Goal: Task Accomplishment & Management: Manage account settings

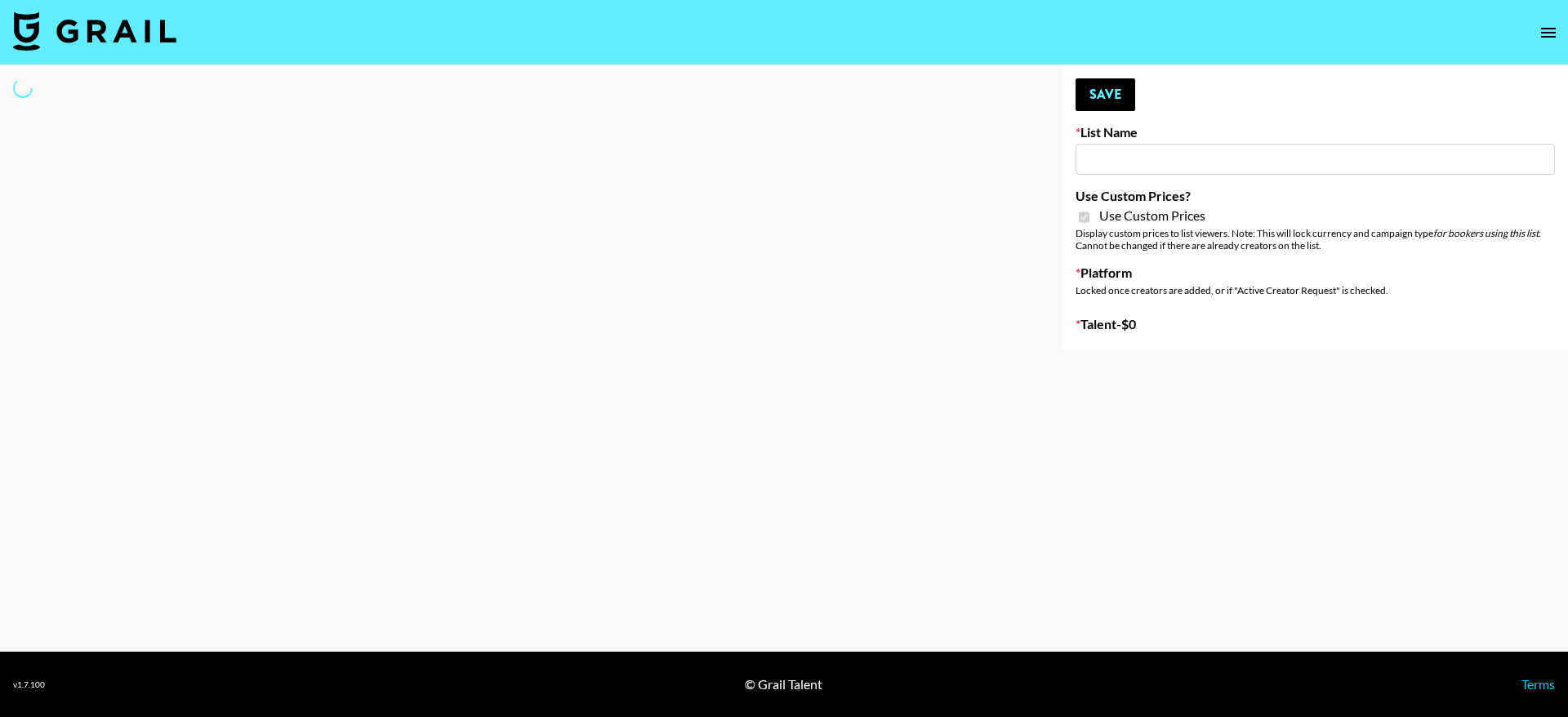
select select "Brand"
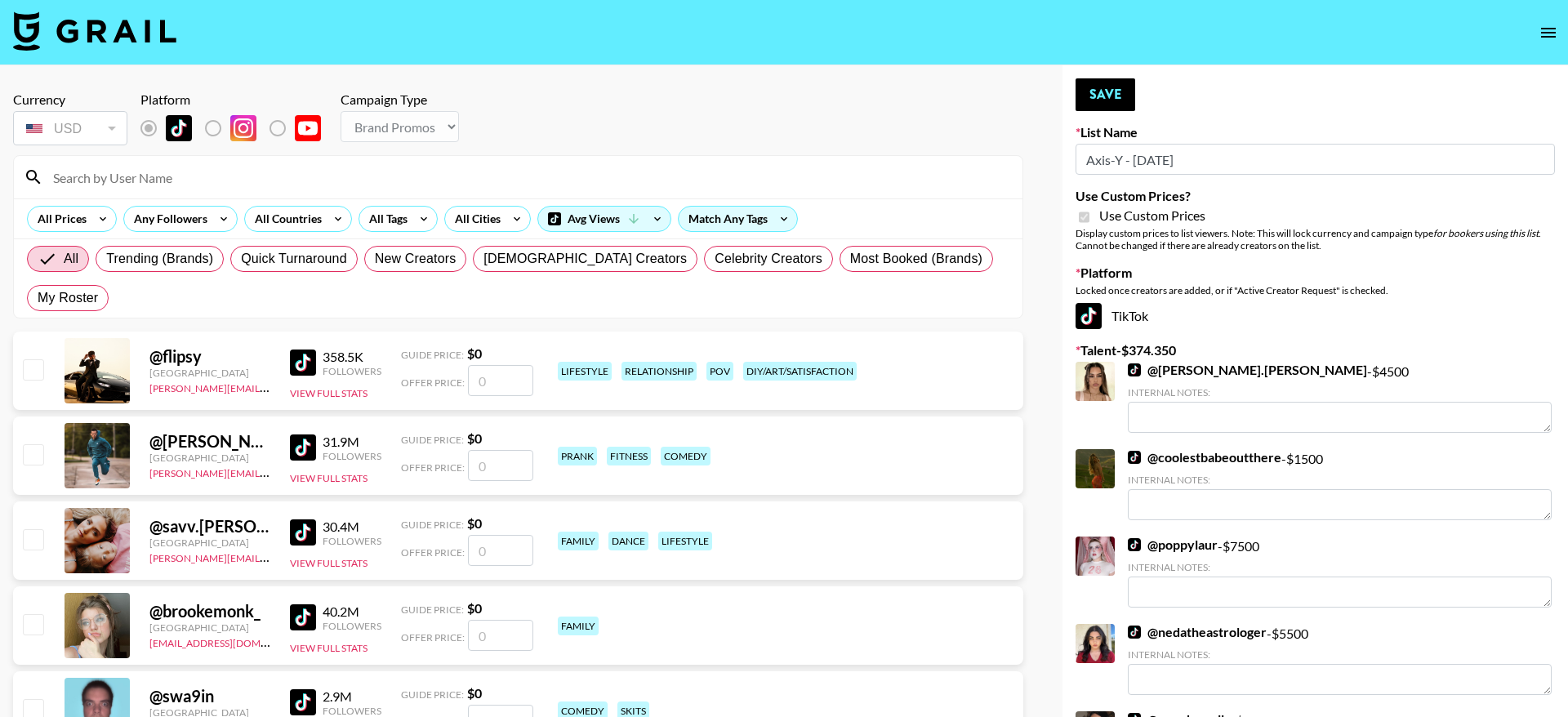
type input "Axis-Y - [DATE]"
checkbox input "true"
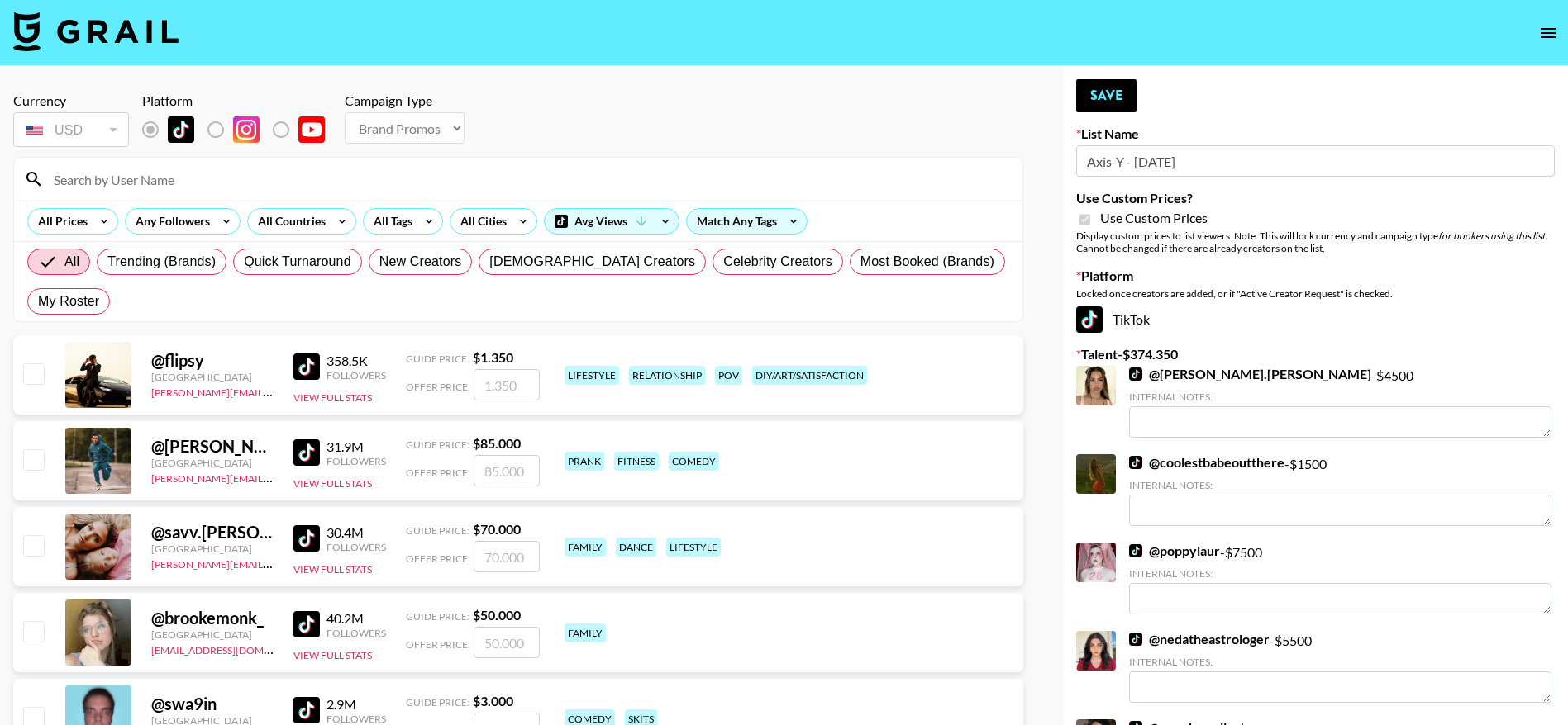
click at [285, 182] on input at bounding box center [528, 179] width 969 height 26
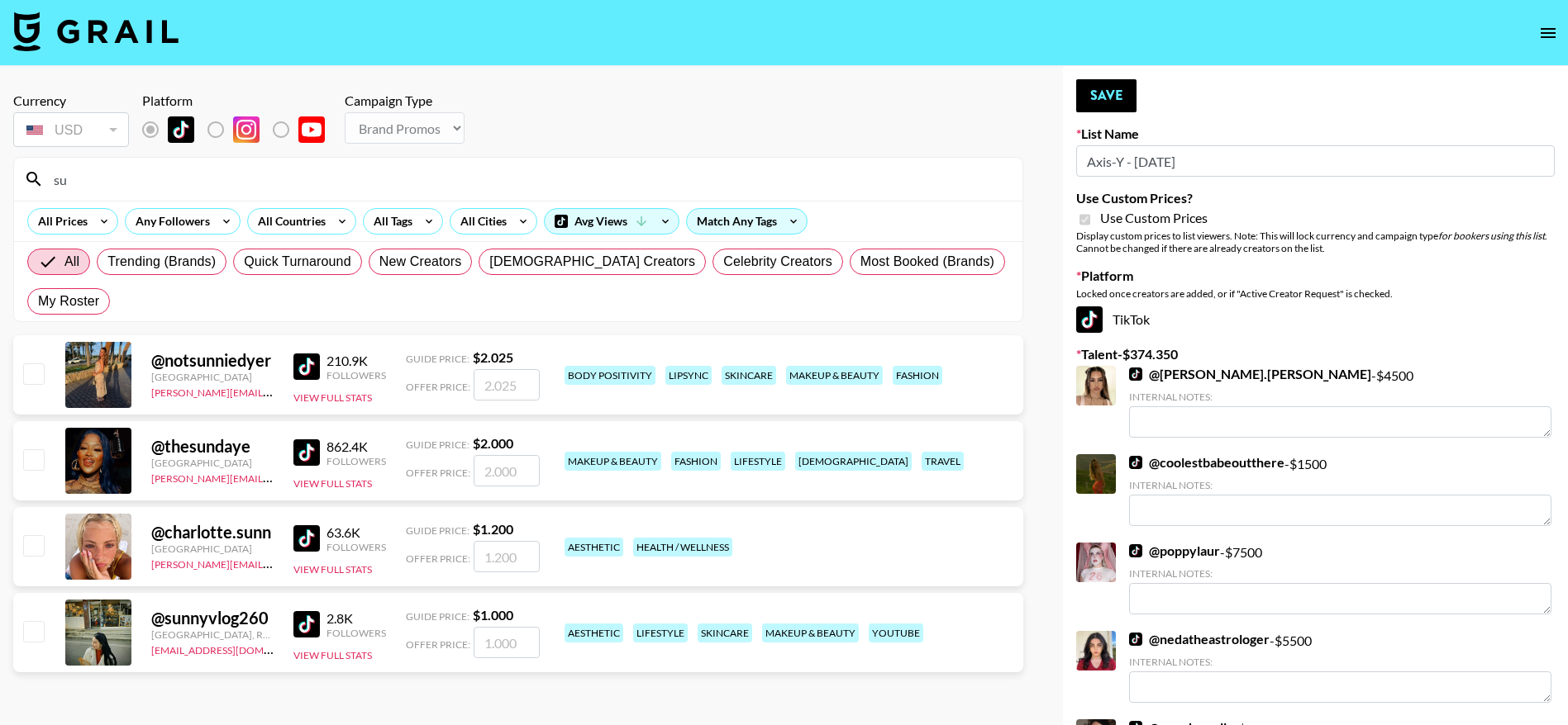
type input "s"
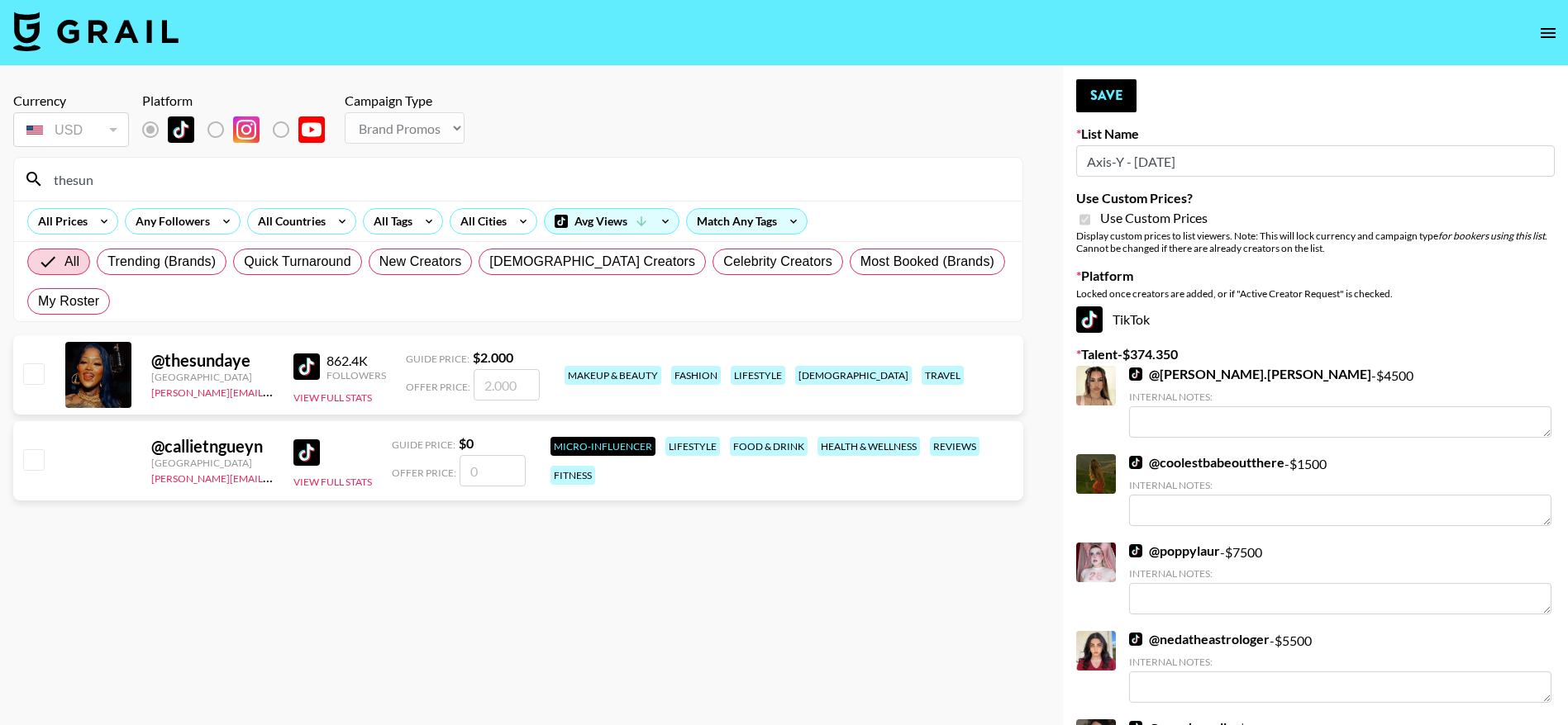
type input "thesun"
click at [39, 376] on input "checkbox" at bounding box center [33, 373] width 20 height 20
checkbox input "true"
type input "2000"
click at [1118, 91] on button "Save" at bounding box center [1106, 95] width 60 height 33
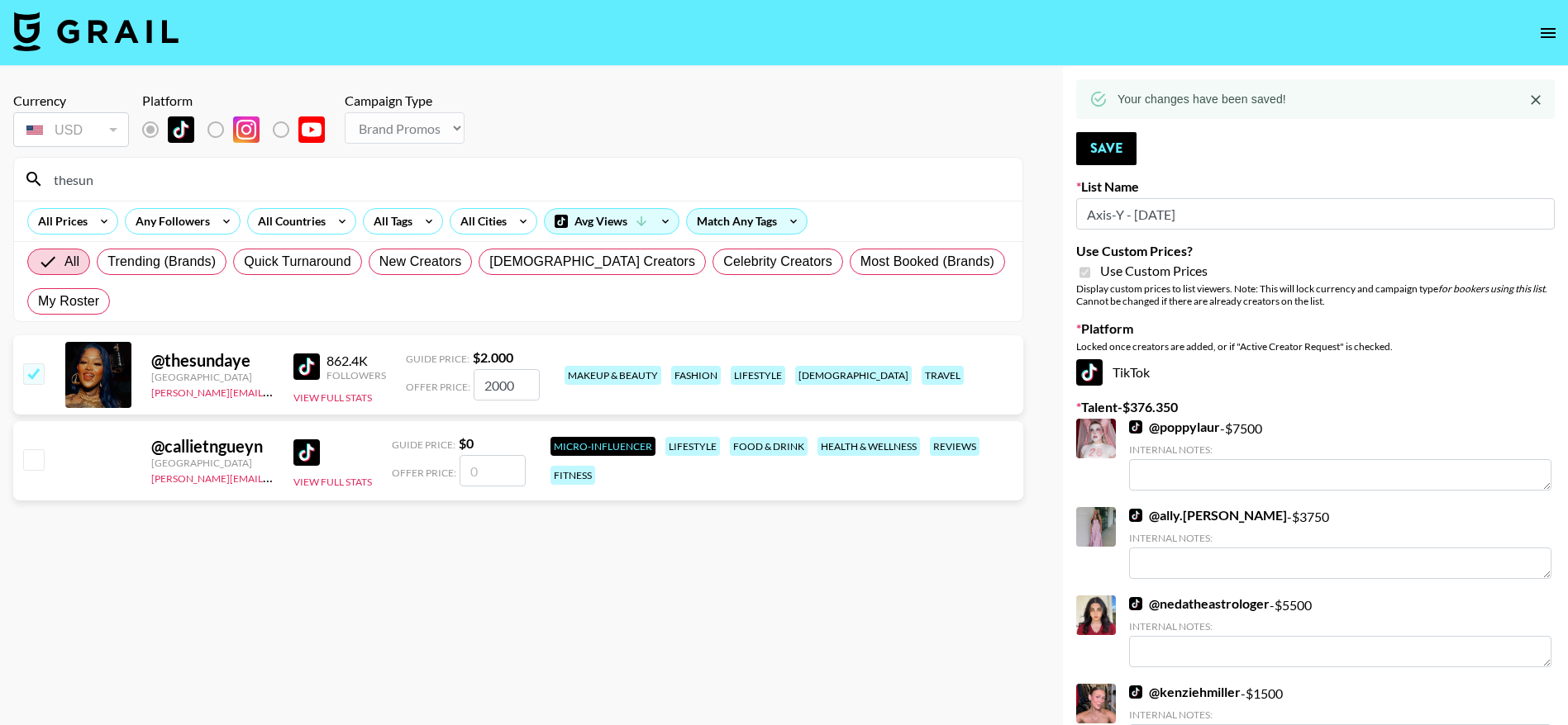
drag, startPoint x: 105, startPoint y: 179, endPoint x: 11, endPoint y: 195, distance: 95.4
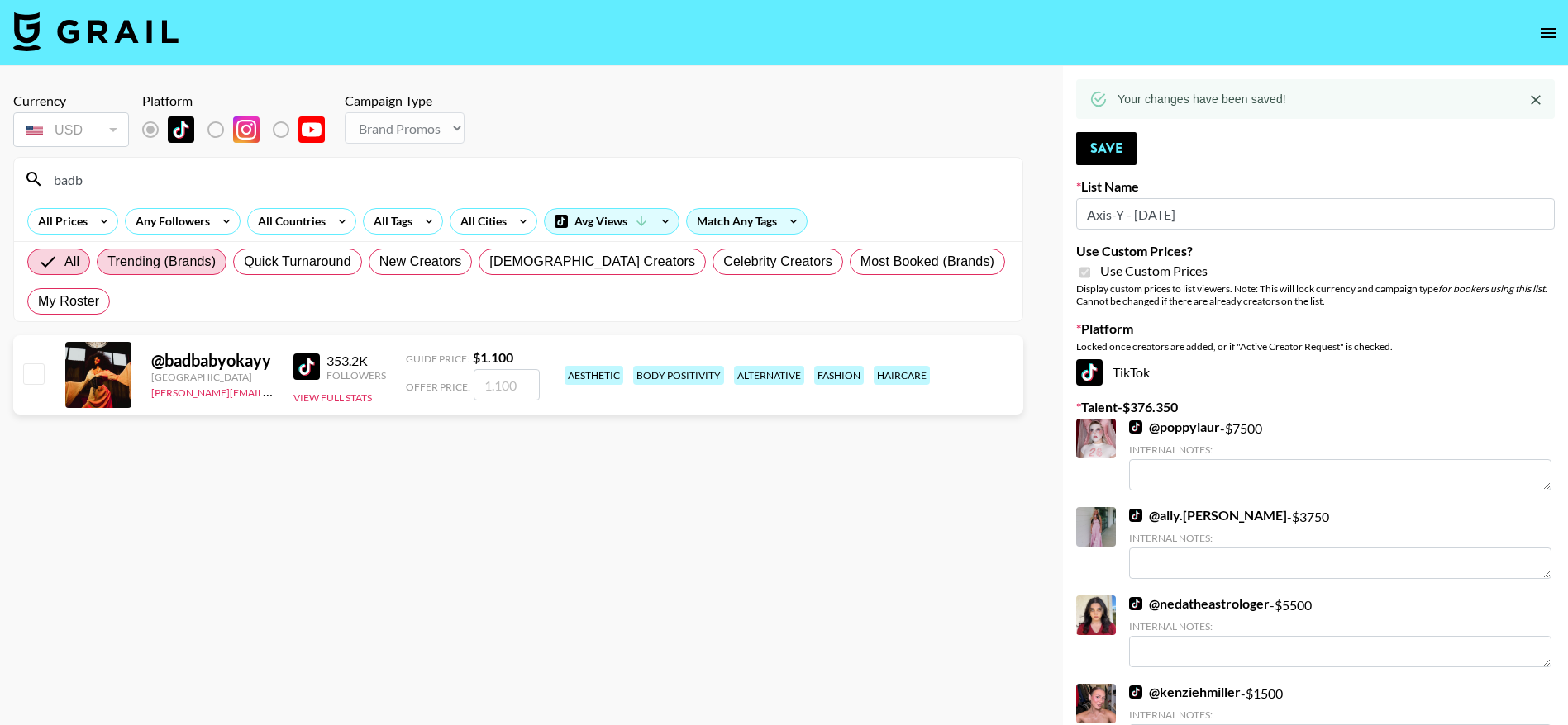
type input "badbaby"
click at [37, 371] on input "checkbox" at bounding box center [33, 373] width 20 height 20
checkbox input "true"
type input "1100"
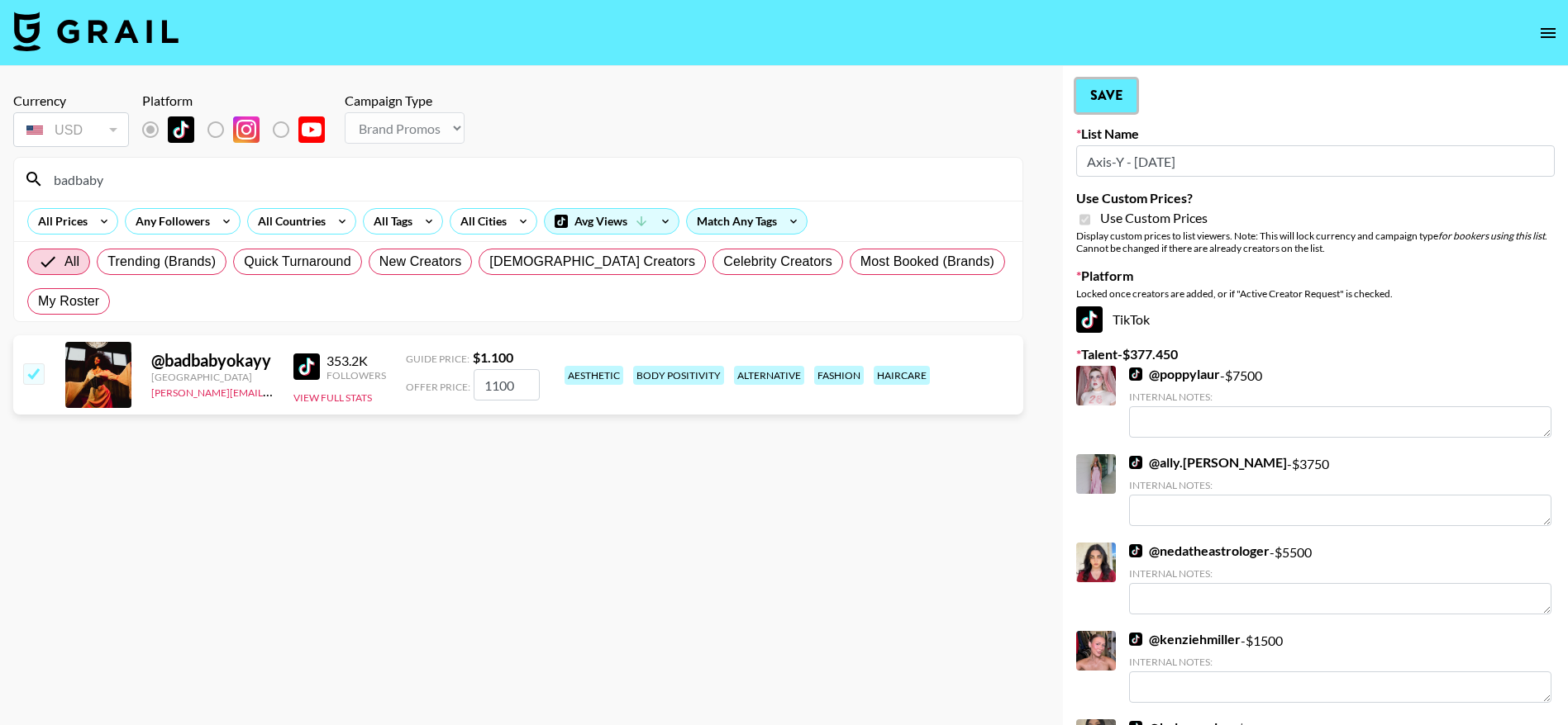
click at [1111, 98] on button "Save" at bounding box center [1106, 95] width 60 height 33
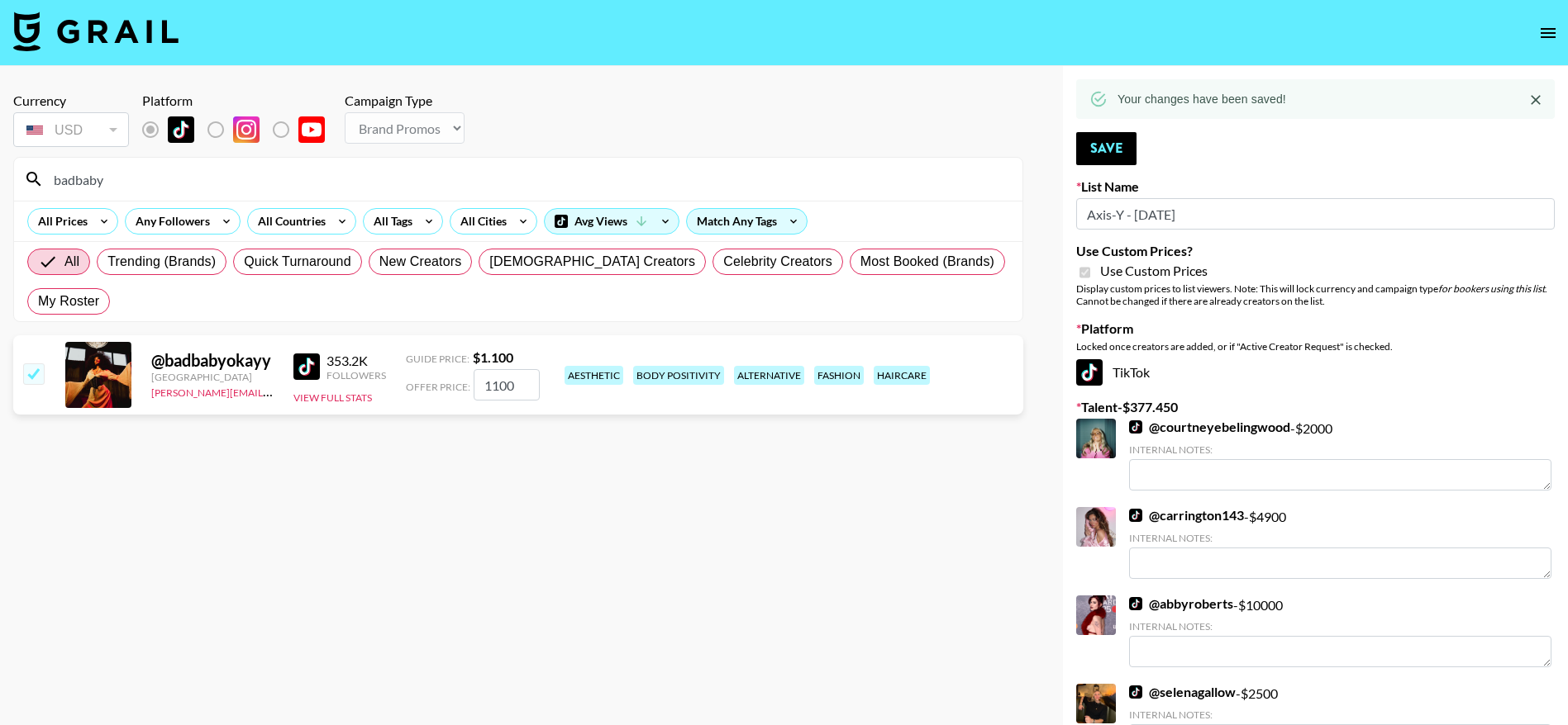
drag, startPoint x: 140, startPoint y: 181, endPoint x: 18, endPoint y: 174, distance: 122.2
click at [18, 174] on div "badbaby" at bounding box center [518, 179] width 1008 height 43
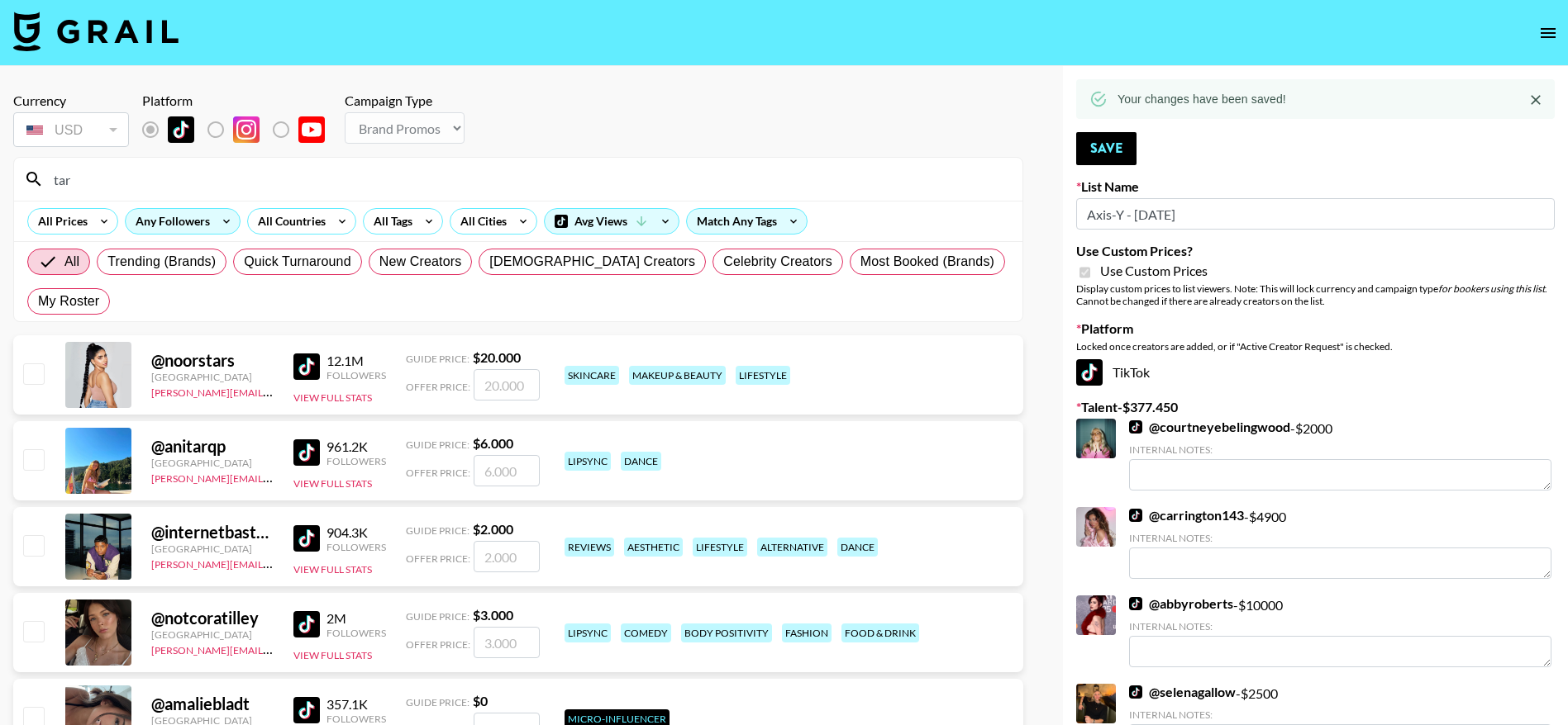
type input "tarahroyba"
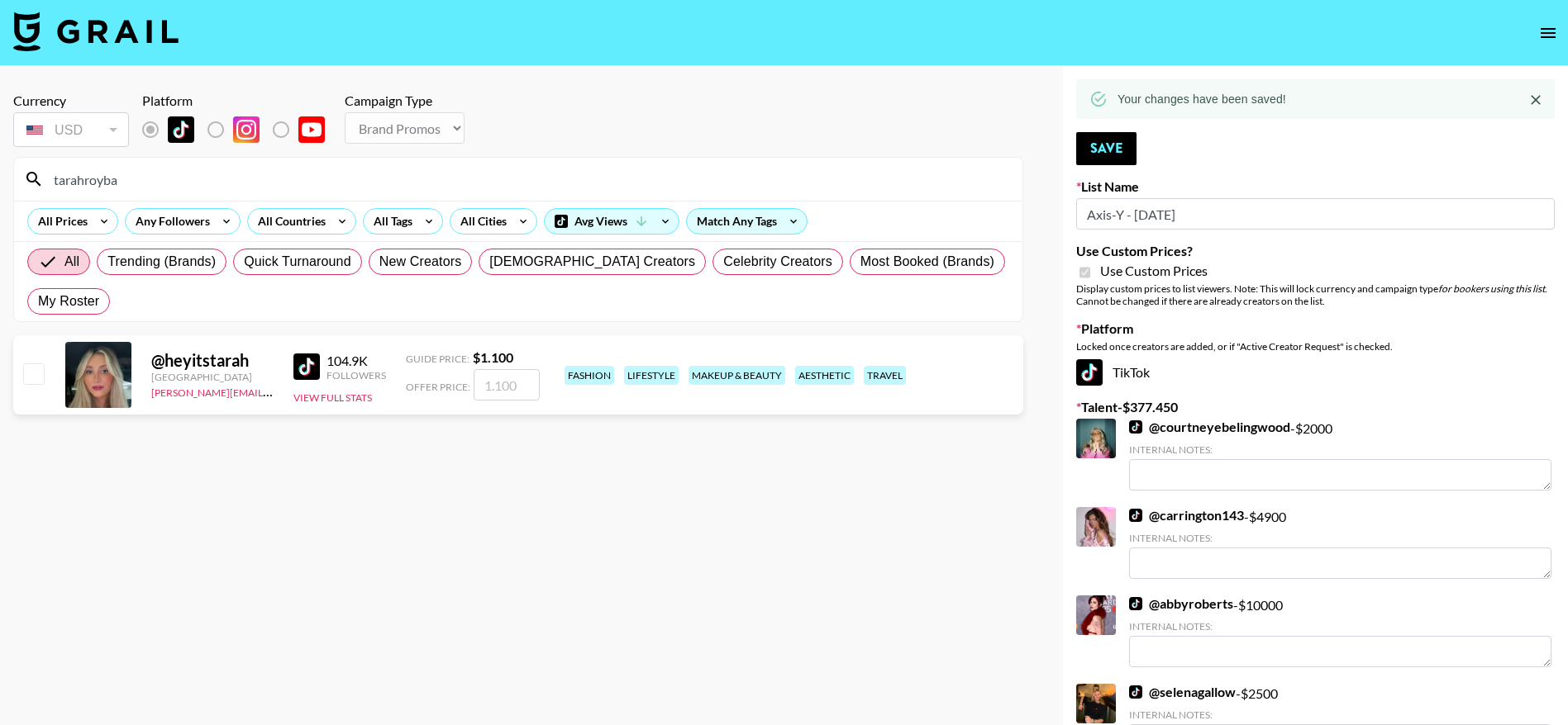
click at [35, 377] on input "checkbox" at bounding box center [33, 373] width 20 height 20
checkbox input "true"
type input "1100"
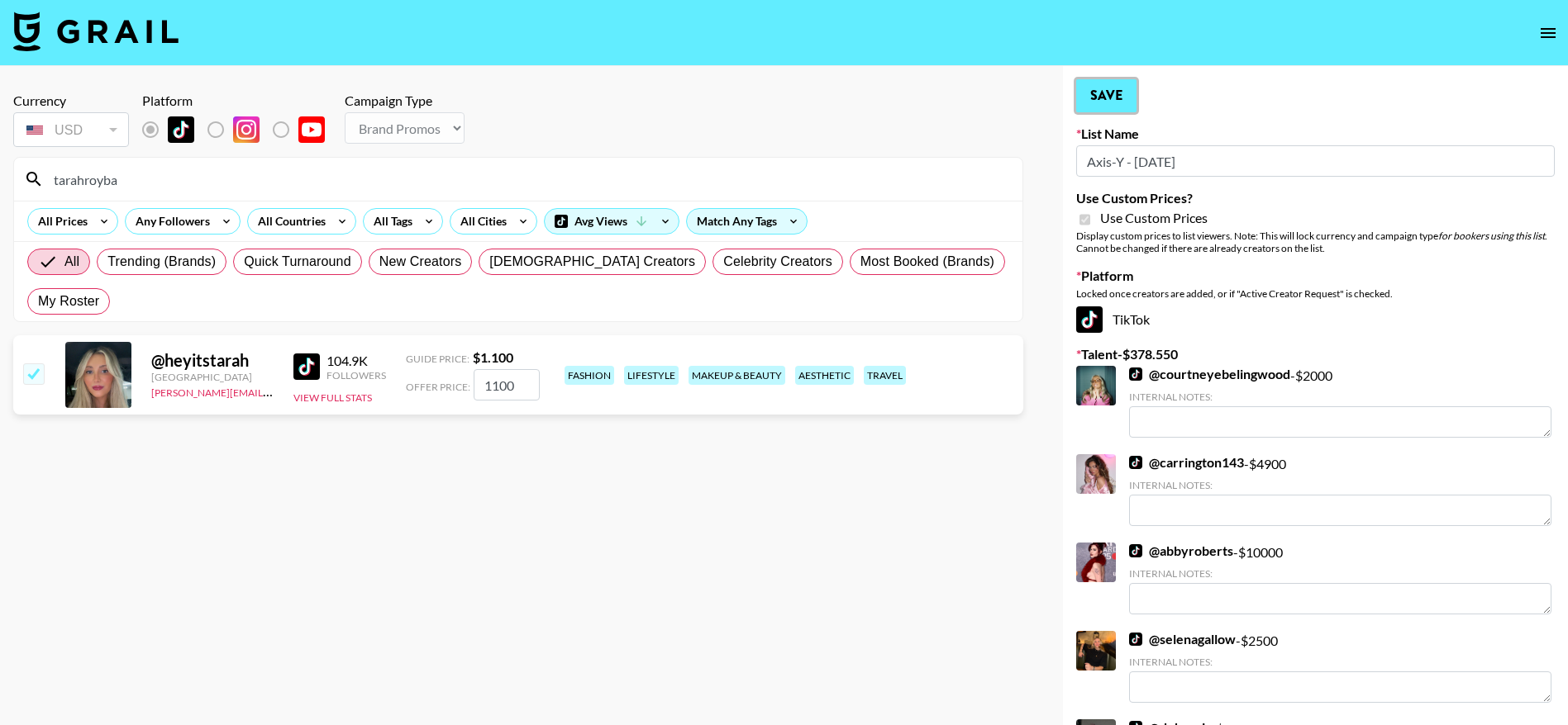
click at [1091, 90] on button "Save" at bounding box center [1106, 95] width 60 height 33
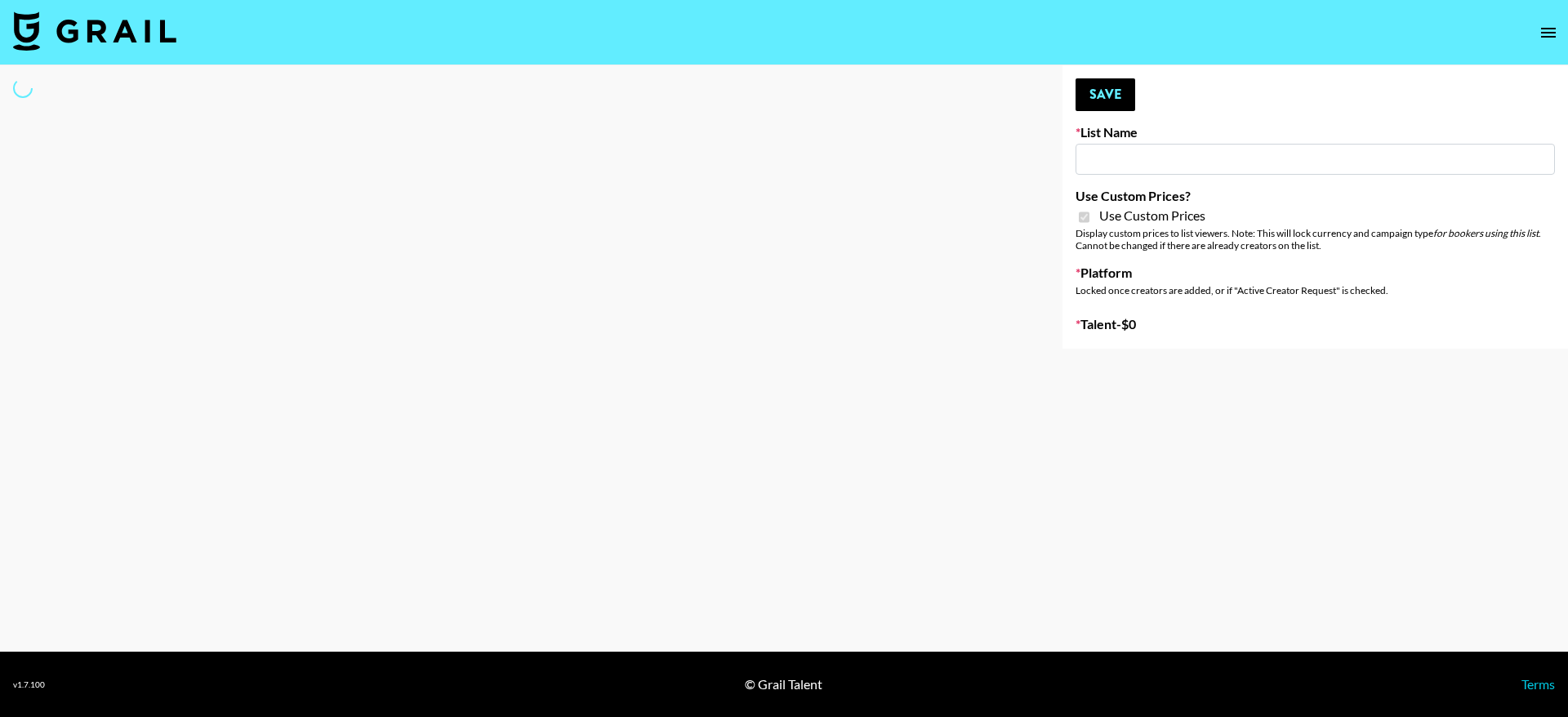
select select "Brand"
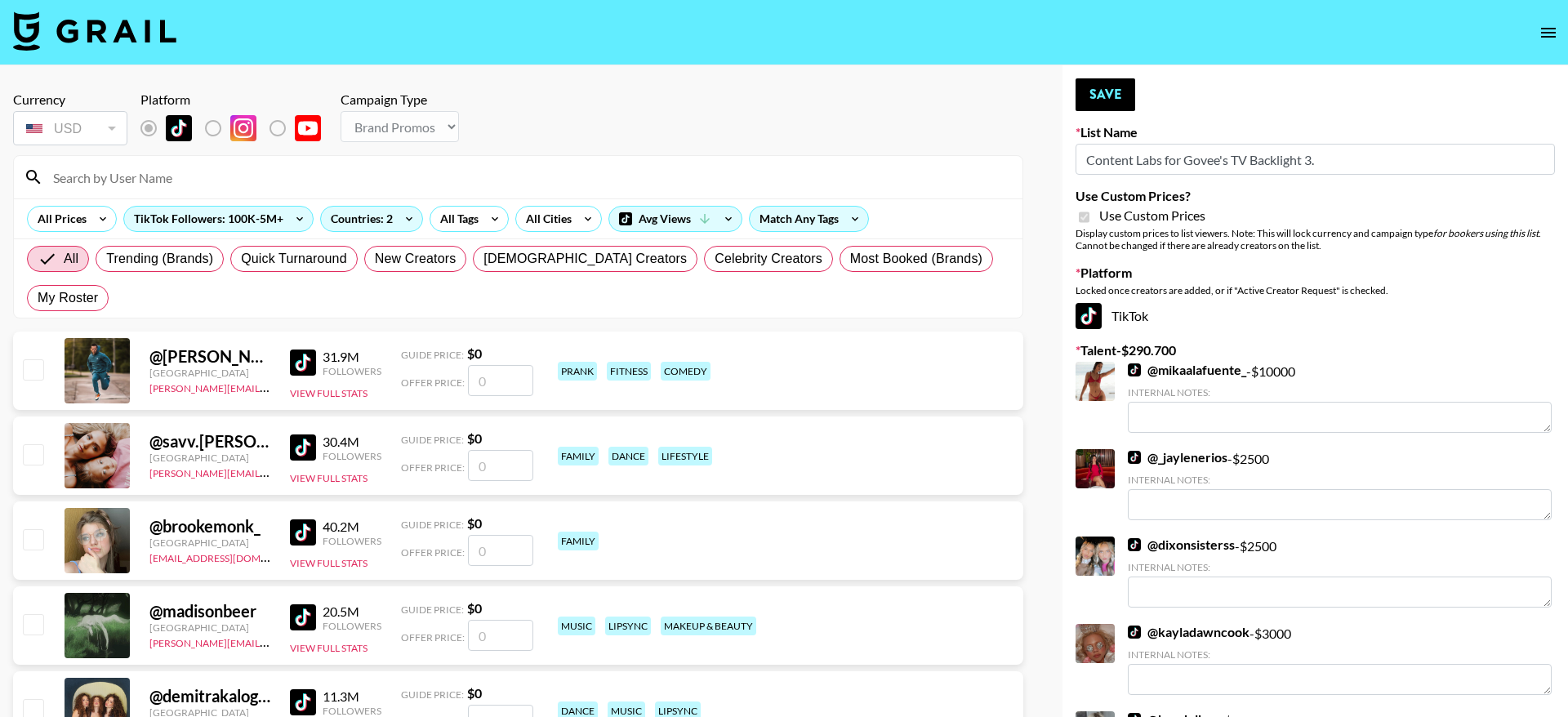
type input "Content Labs for Govee's TV Backlight 3."
checkbox input "true"
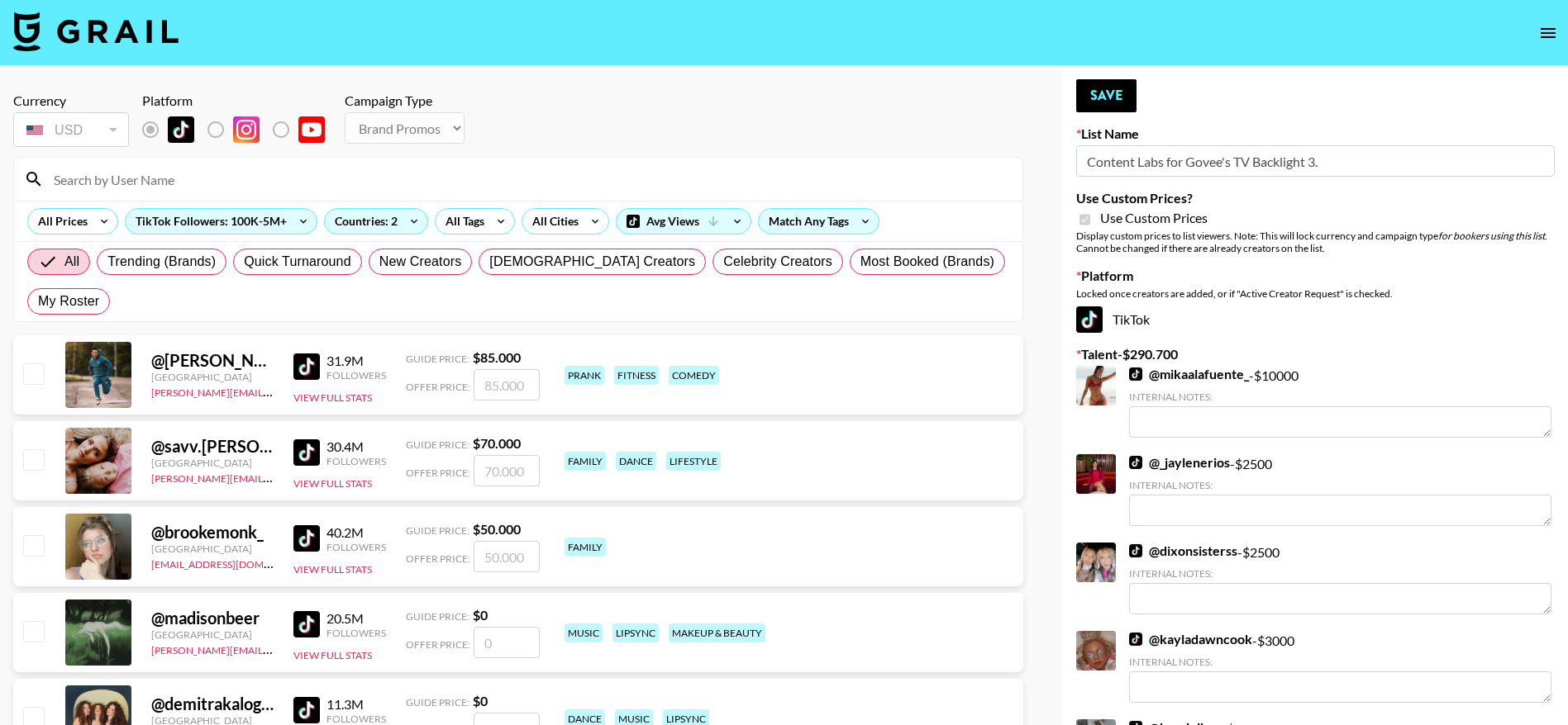
click at [301, 188] on input at bounding box center [528, 179] width 969 height 26
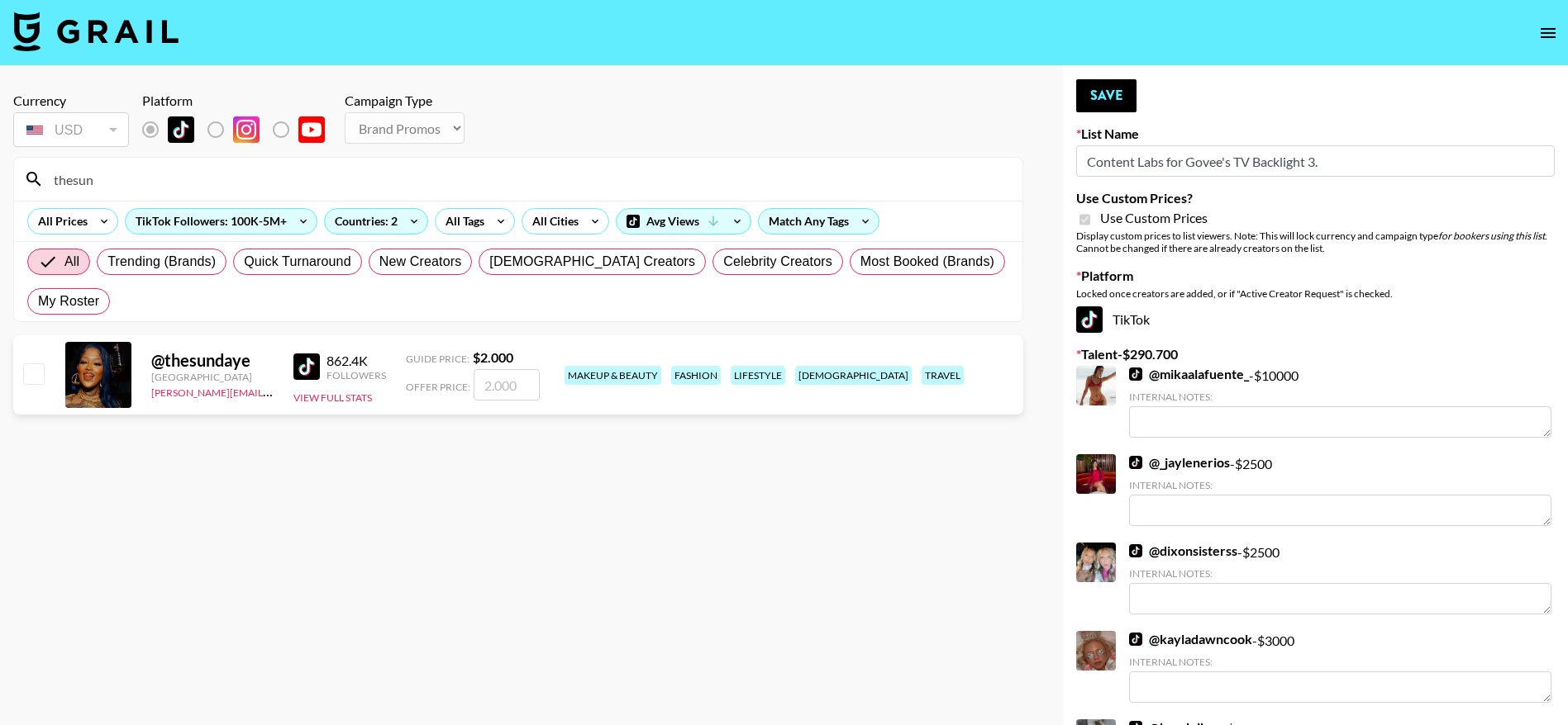
type input "thesun"
click at [38, 370] on input "checkbox" at bounding box center [33, 373] width 20 height 20
checkbox input "true"
type input "2000"
click at [1094, 105] on button "Save" at bounding box center [1106, 95] width 60 height 33
